Goal: Find contact information: Obtain details needed to contact an individual or organization

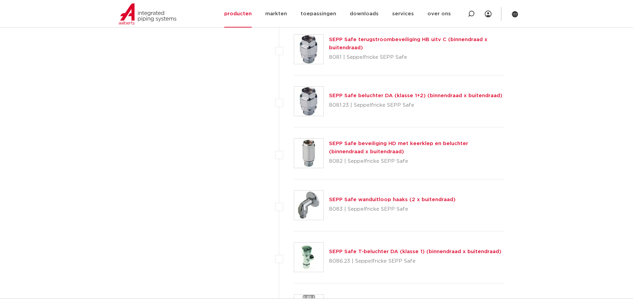
click at [342, 146] on link "SEPP Safe beveiliging HD met keerklep en beluchter (binnendraad x buitendraad)" at bounding box center [398, 147] width 139 height 13
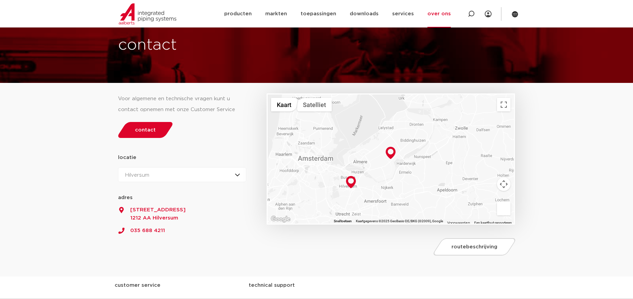
scroll to position [34, 0]
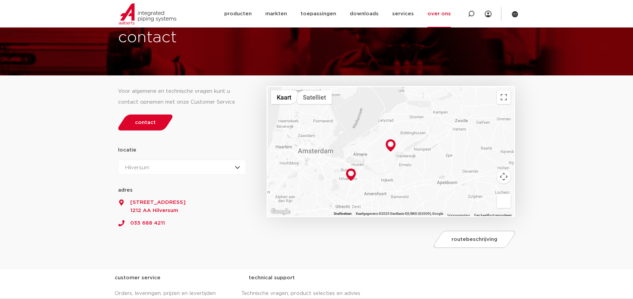
click at [153, 222] on link "035 688 4211" at bounding box center [182, 220] width 128 height 13
drag, startPoint x: 189, startPoint y: 8, endPoint x: 211, endPoint y: 0, distance: 23.7
click at [189, 8] on div at bounding box center [159, 13] width 89 height 27
